Goal: Task Accomplishment & Management: Use online tool/utility

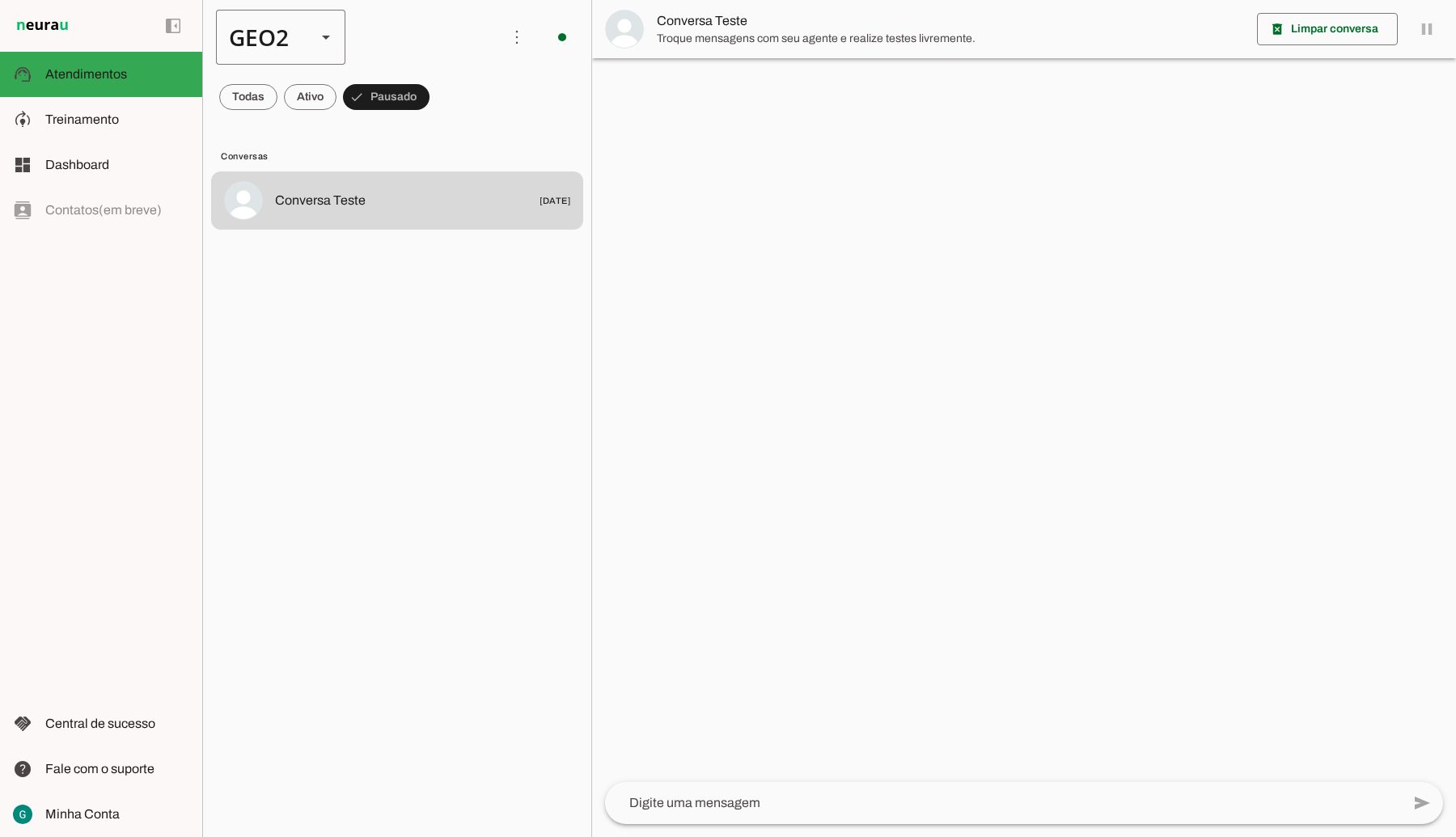
click at [298, 43] on div "GEO2" at bounding box center [260, 37] width 88 height 55
click at [432, 81] on md-item "GEO1" at bounding box center [496, 103] width 130 height 45
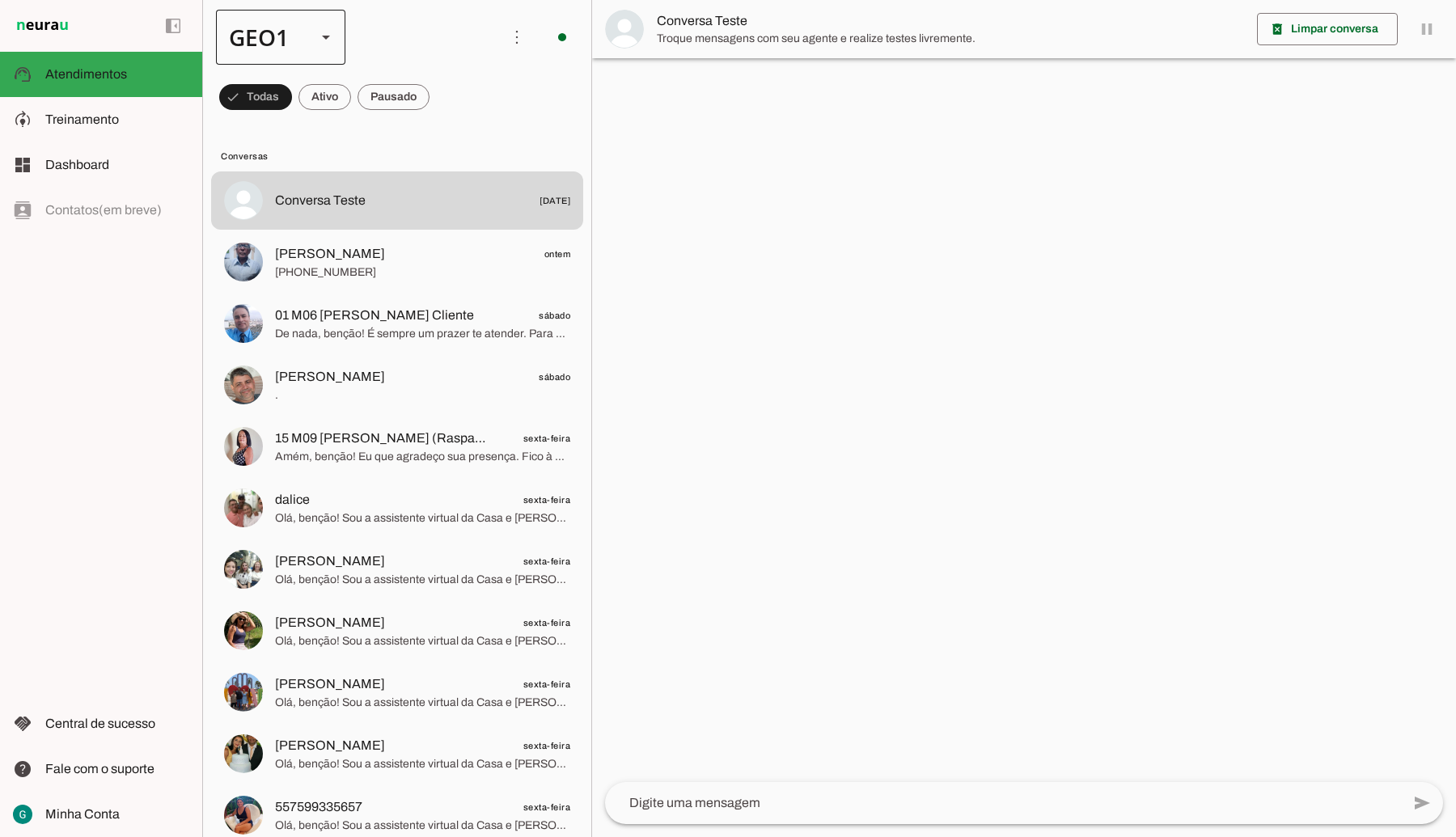
click at [308, 38] on div at bounding box center [325, 37] width 39 height 55
click at [432, 126] on md-item "GEO2" at bounding box center [496, 149] width 130 height 45
